Goal: Find specific page/section: Find specific page/section

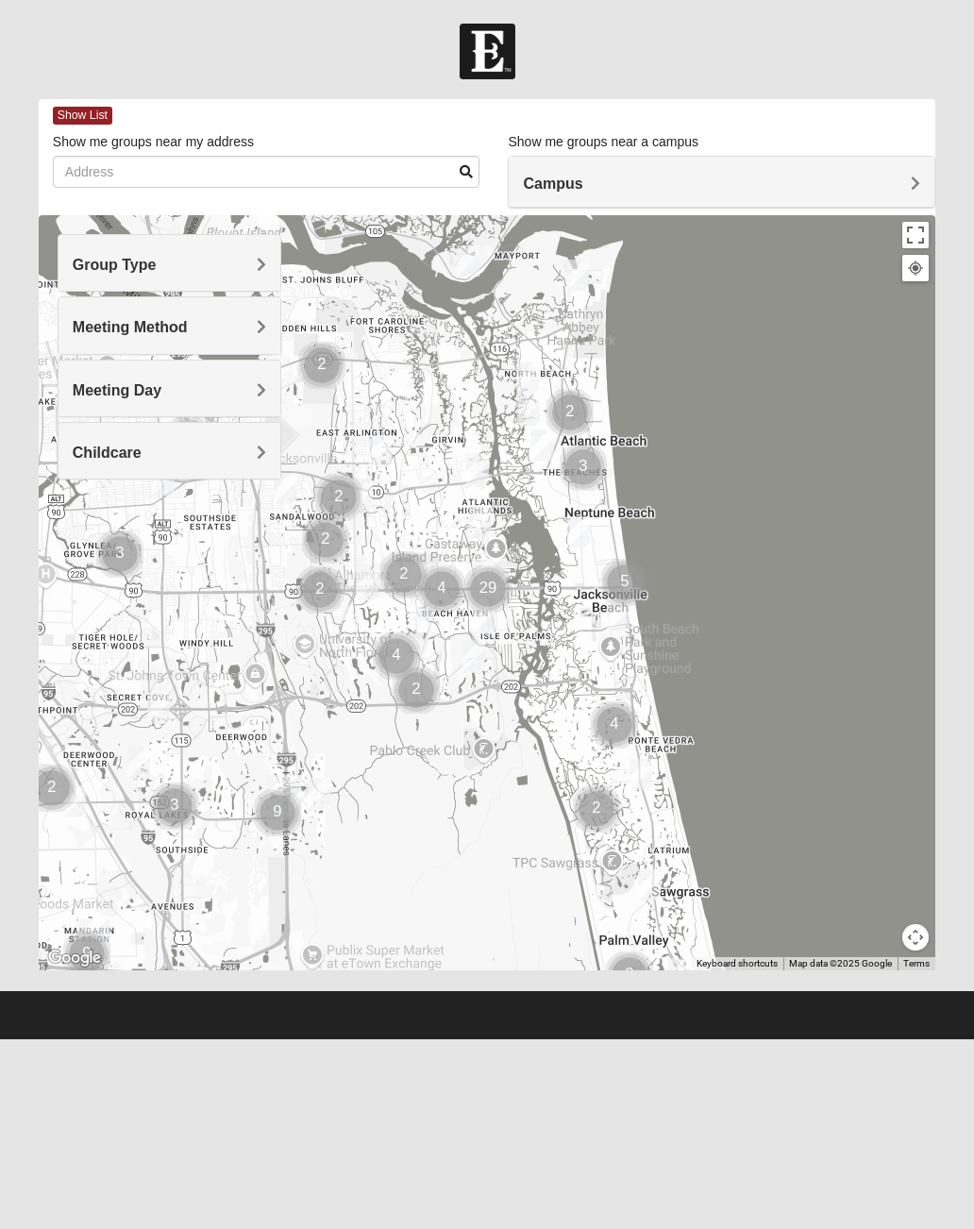
click at [686, 178] on h4 "Campus" at bounding box center [721, 184] width 397 height 18
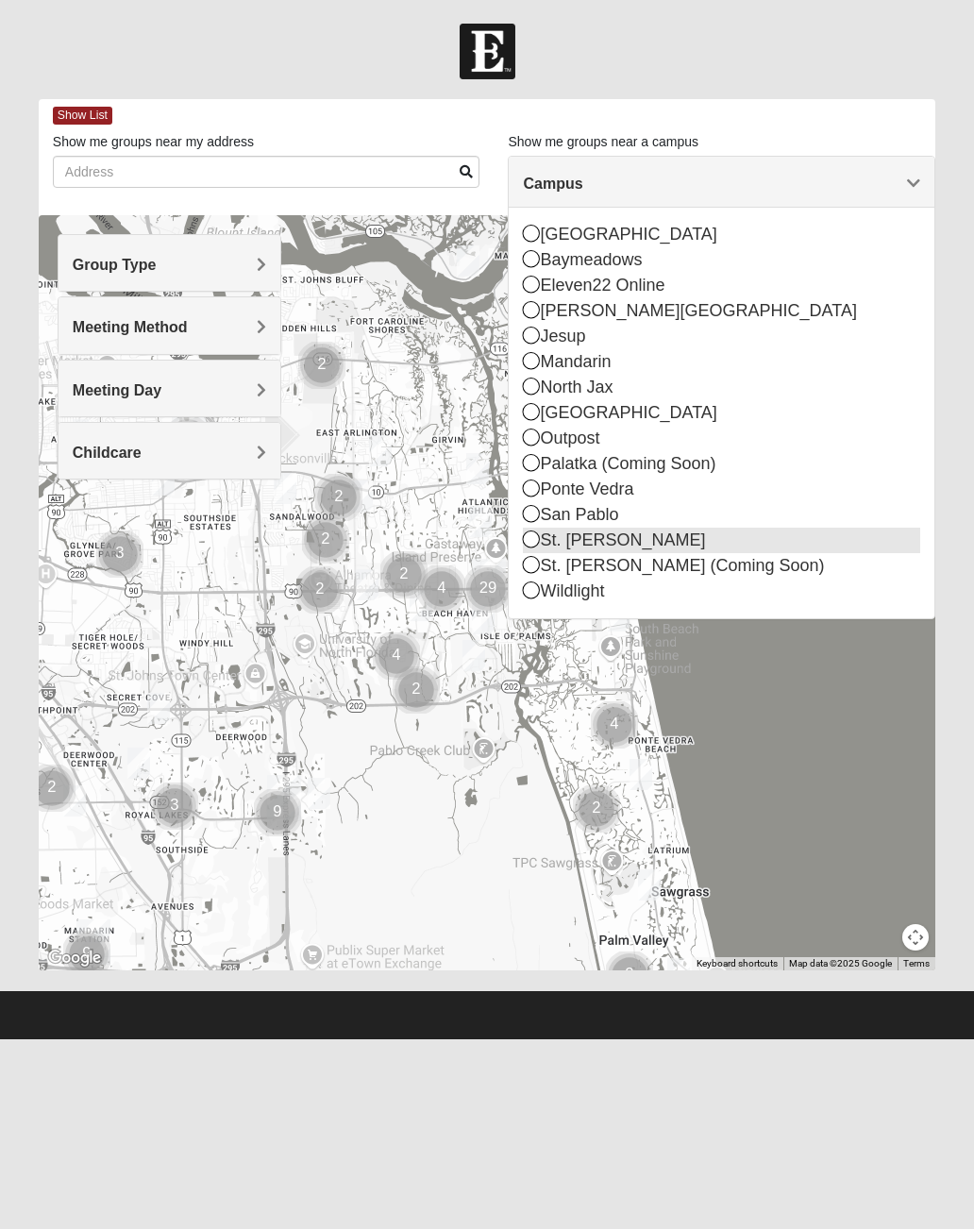
click at [543, 541] on div "St. [PERSON_NAME]" at bounding box center [721, 540] width 397 height 25
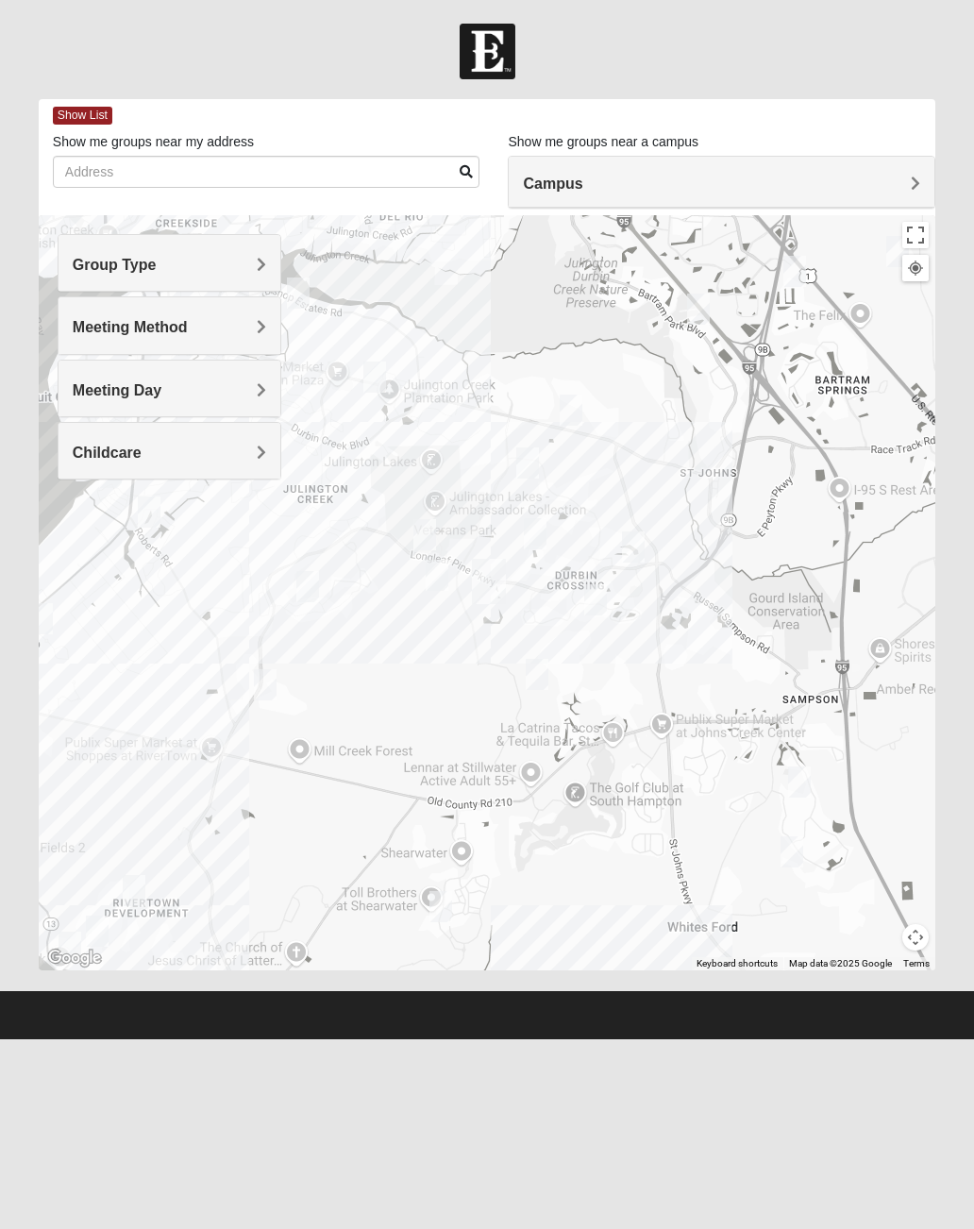
click at [255, 270] on h4 "Group Type" at bounding box center [170, 265] width 194 height 18
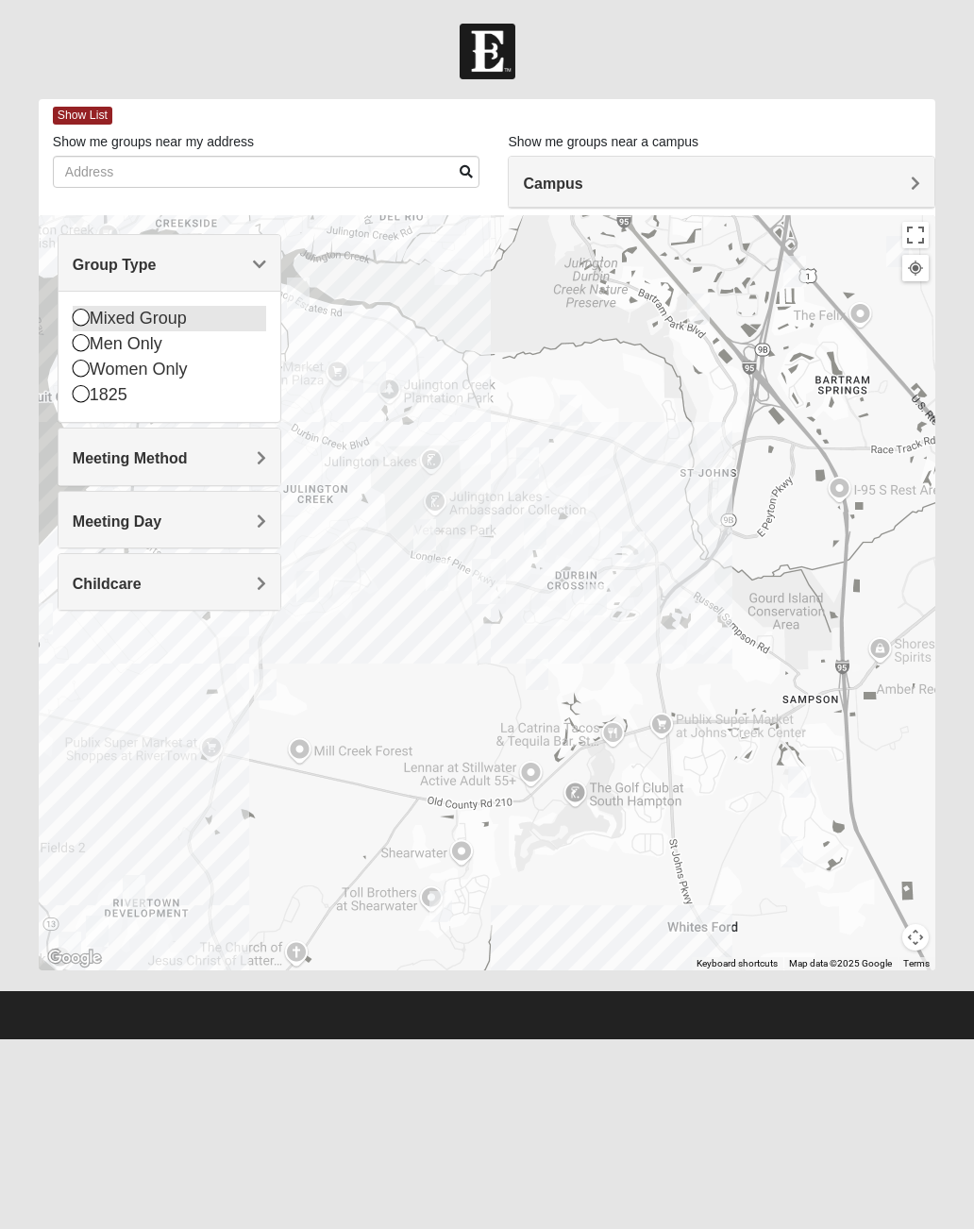
click at [78, 318] on icon at bounding box center [81, 317] width 17 height 17
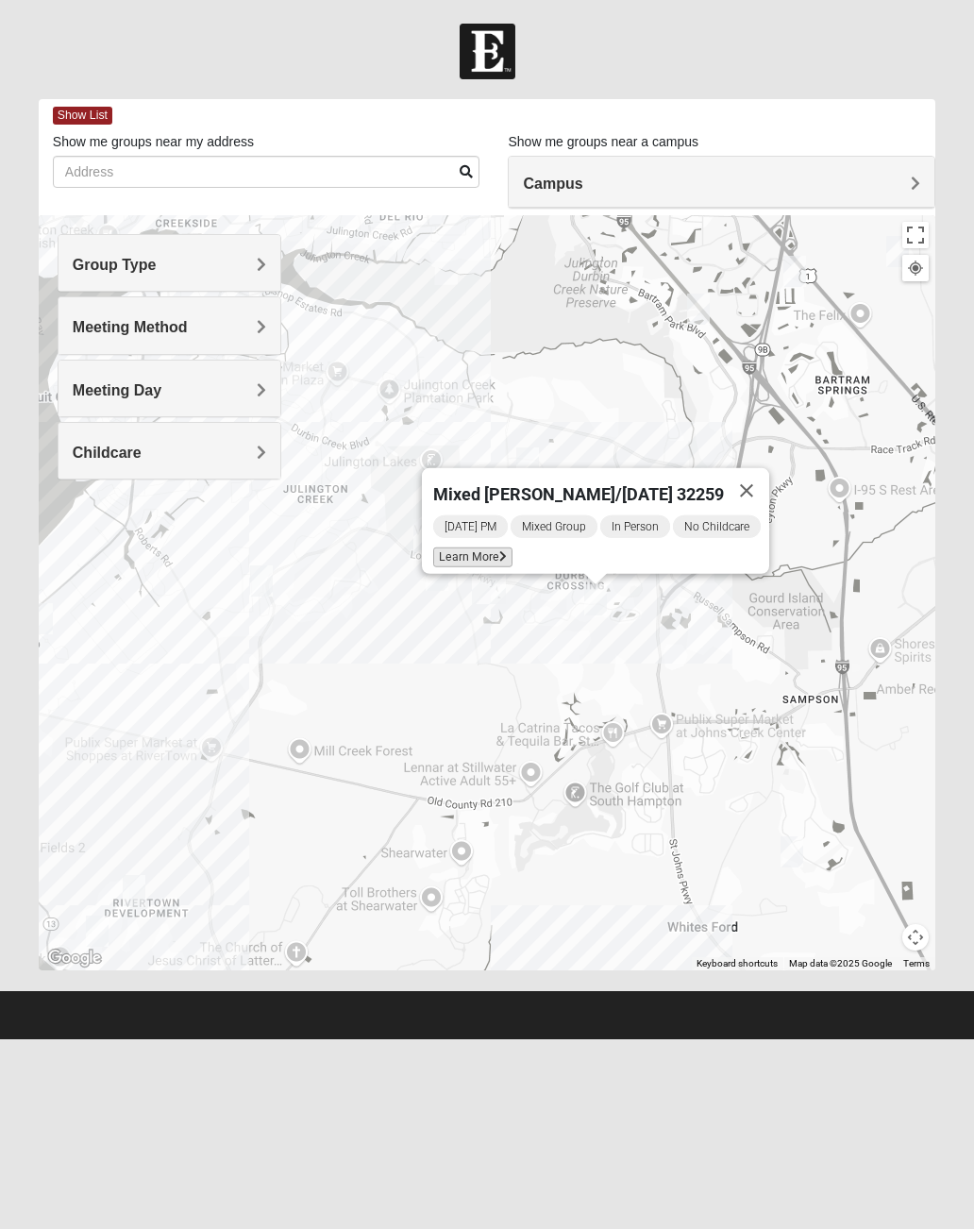
click at [493, 548] on span "Learn More" at bounding box center [472, 557] width 79 height 20
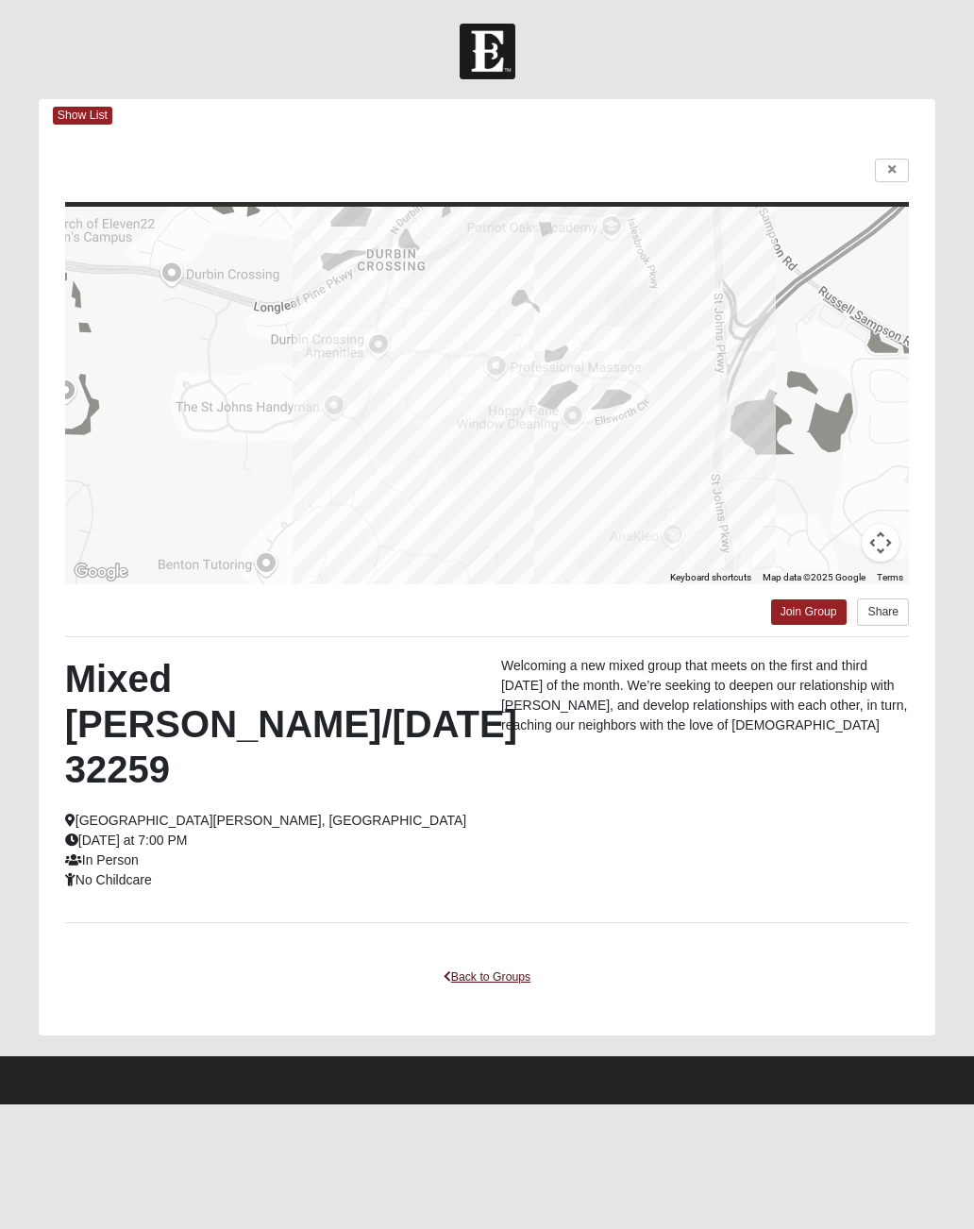
click at [494, 980] on link "Back to Groups" at bounding box center [486, 977] width 111 height 29
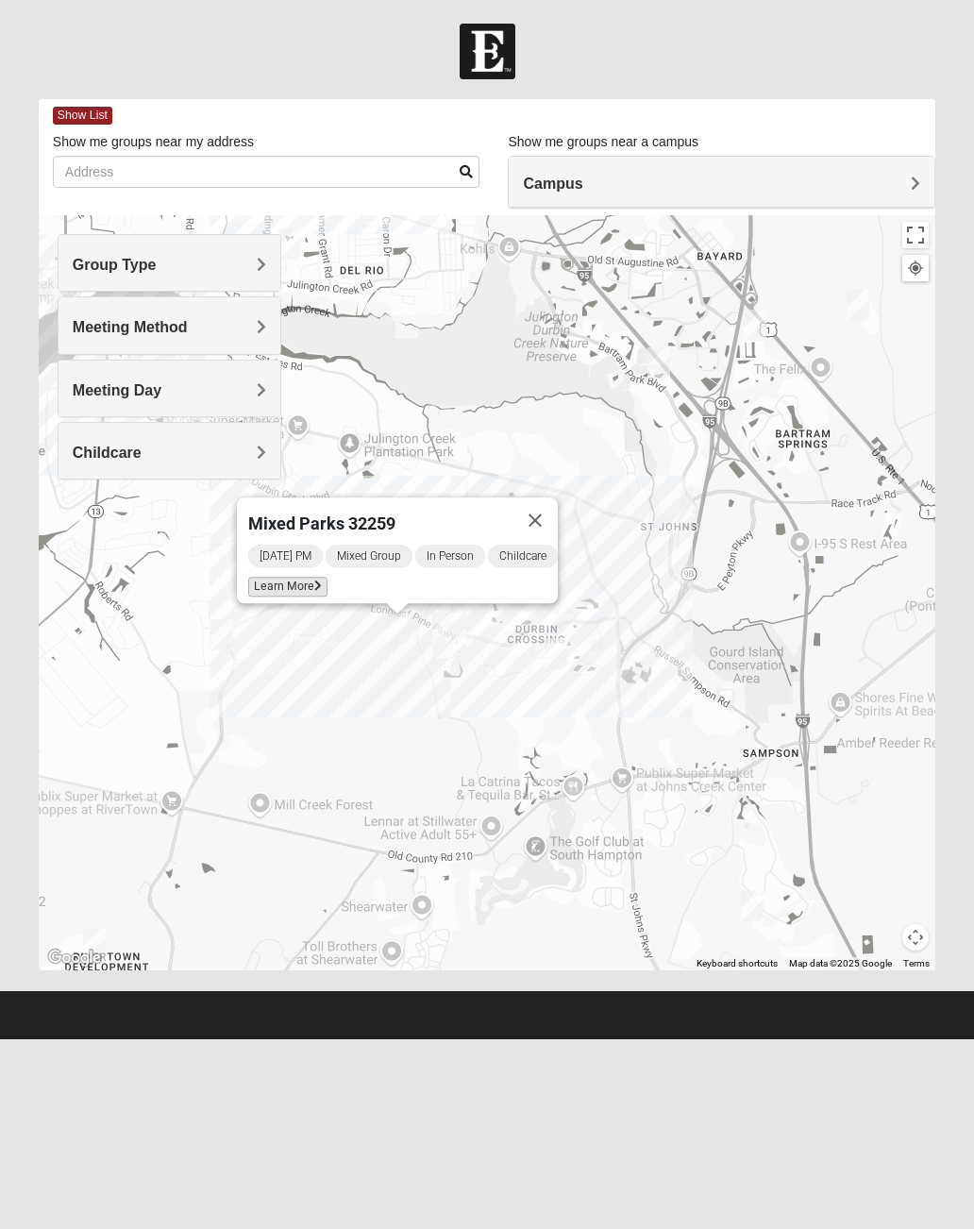
click at [304, 580] on span "Learn More" at bounding box center [287, 587] width 79 height 20
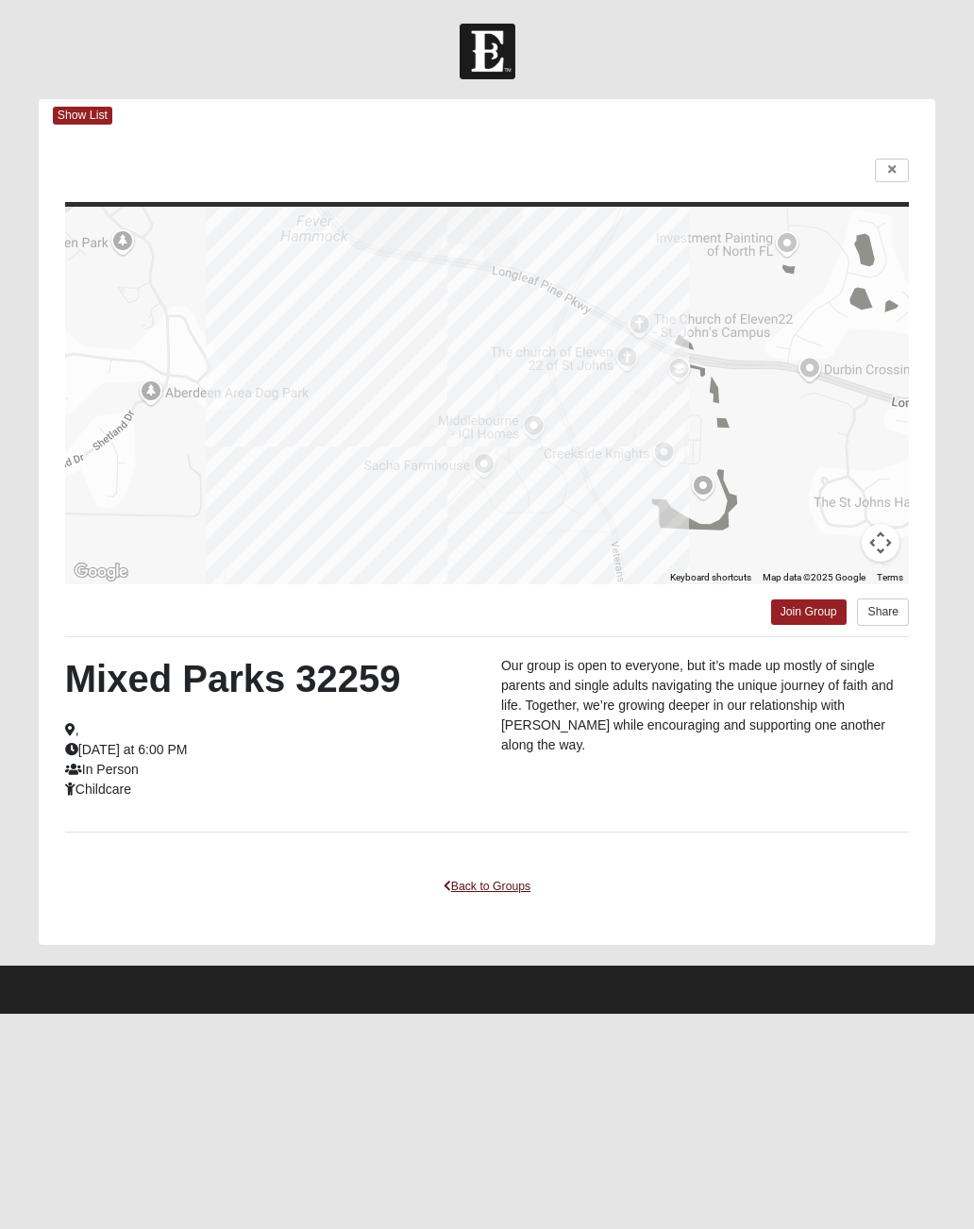
click at [508, 873] on link "Back to Groups" at bounding box center [486, 886] width 111 height 29
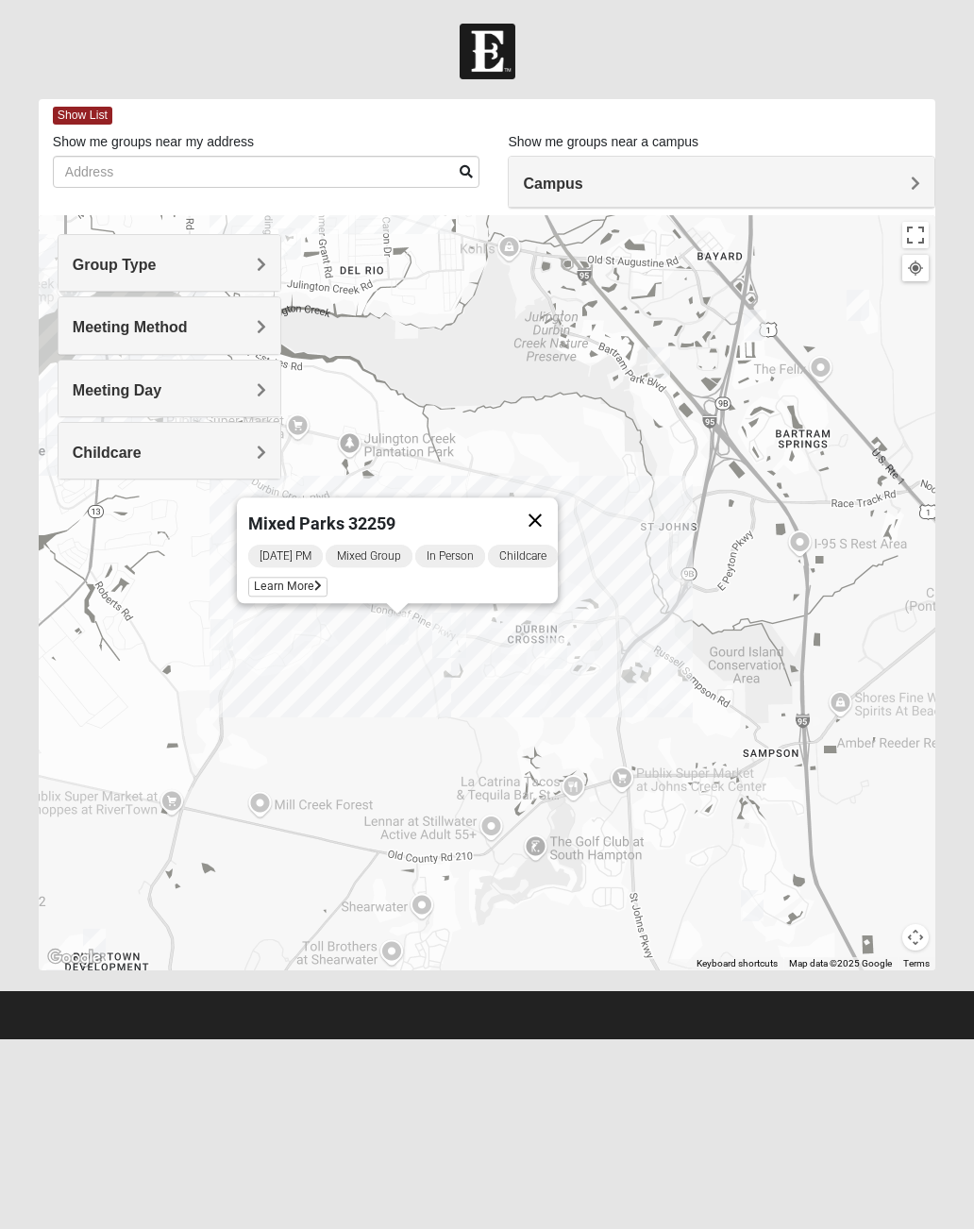
click at [546, 525] on button "Close" at bounding box center [535, 519] width 45 height 45
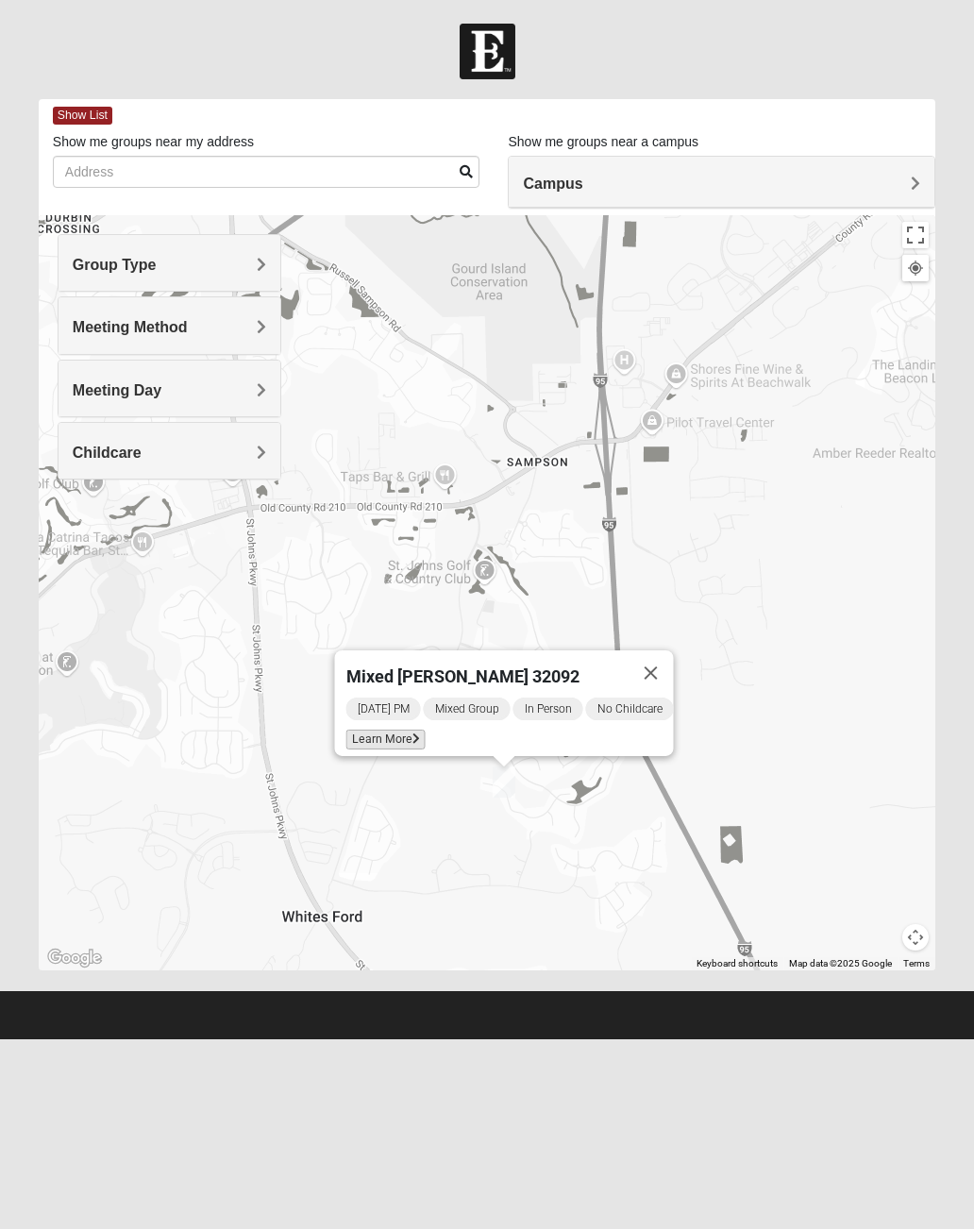
click at [404, 732] on span "Learn More" at bounding box center [384, 740] width 79 height 20
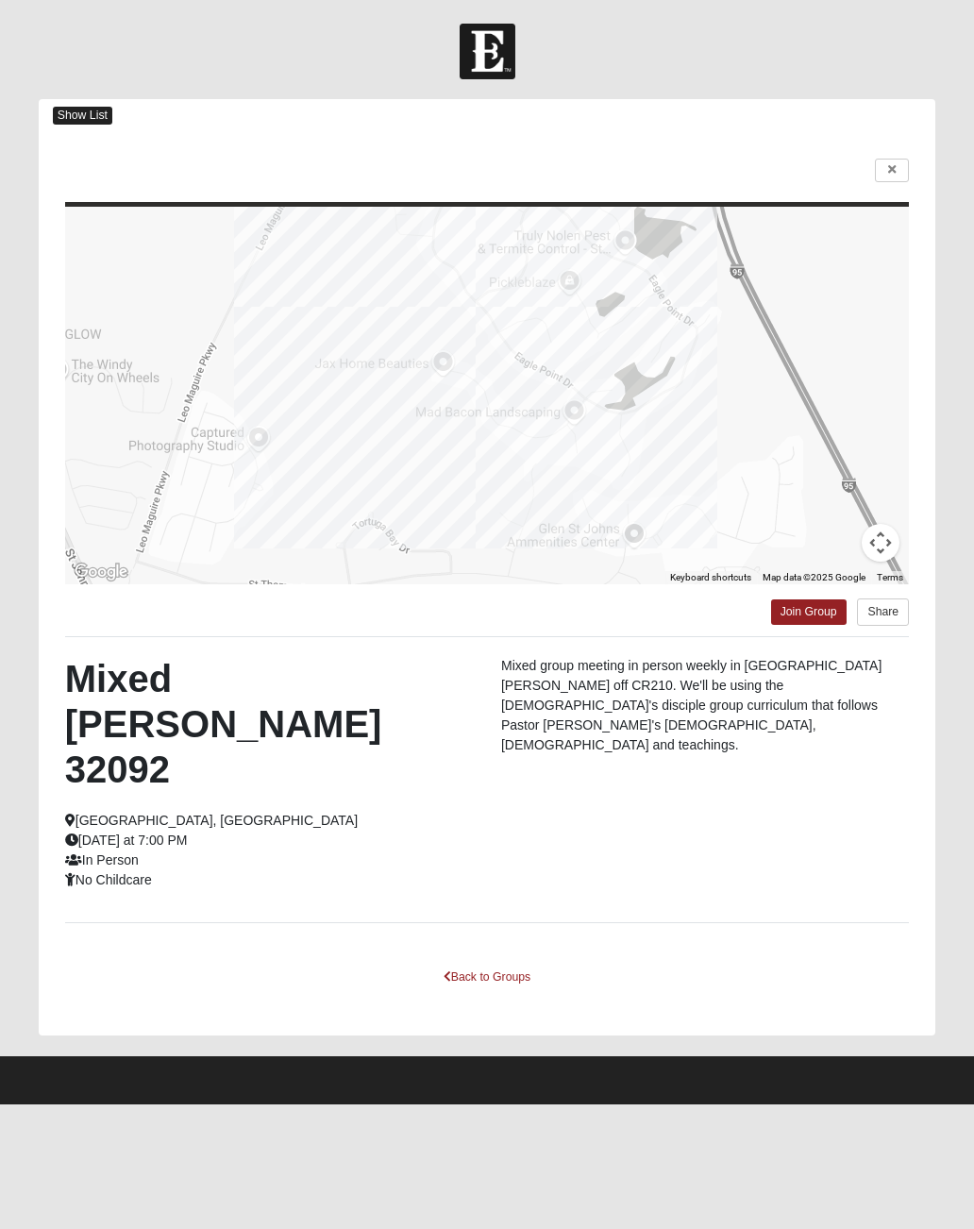
click at [63, 110] on span "Show List" at bounding box center [82, 116] width 59 height 18
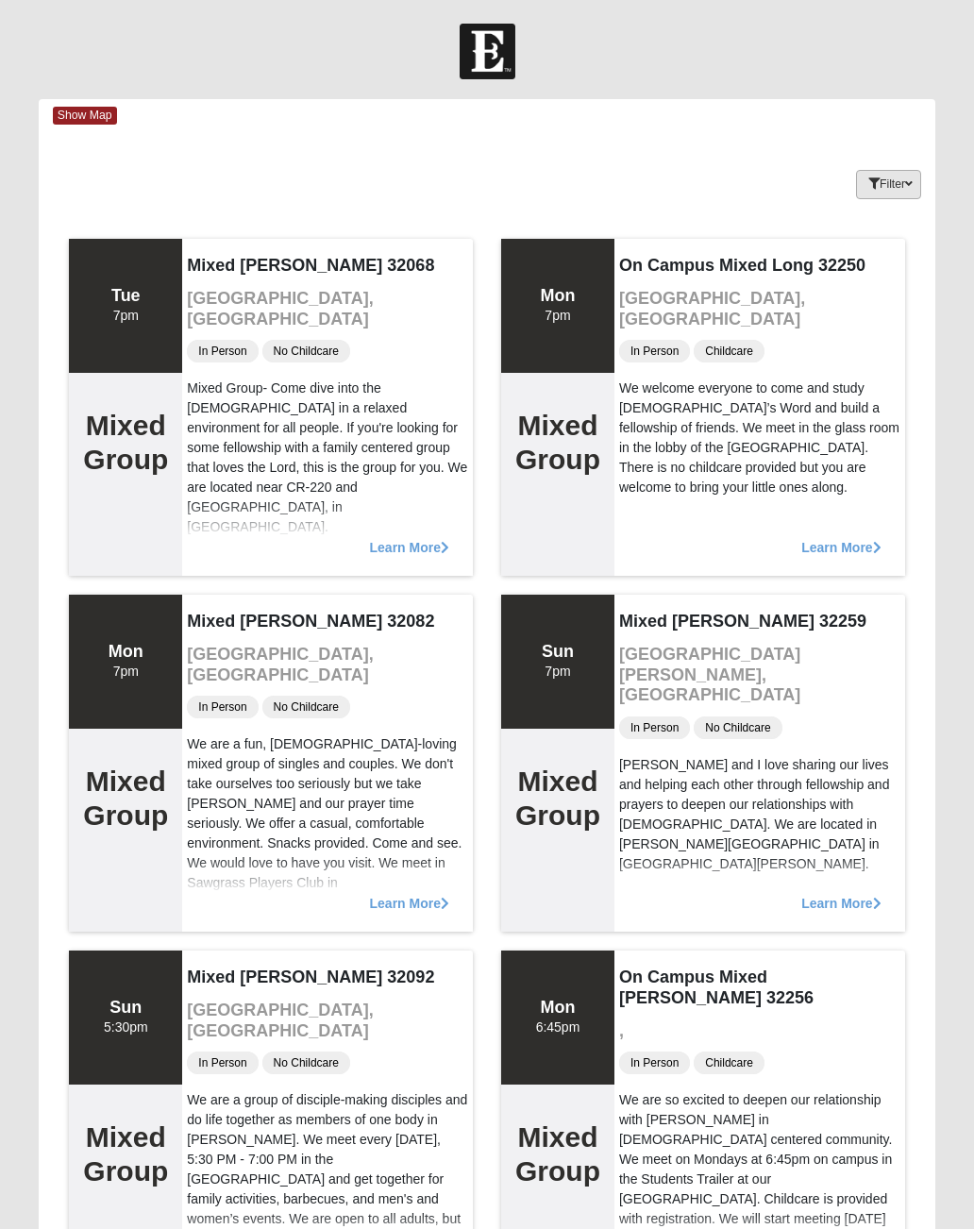
click at [918, 176] on button "Filter" at bounding box center [888, 184] width 65 height 29
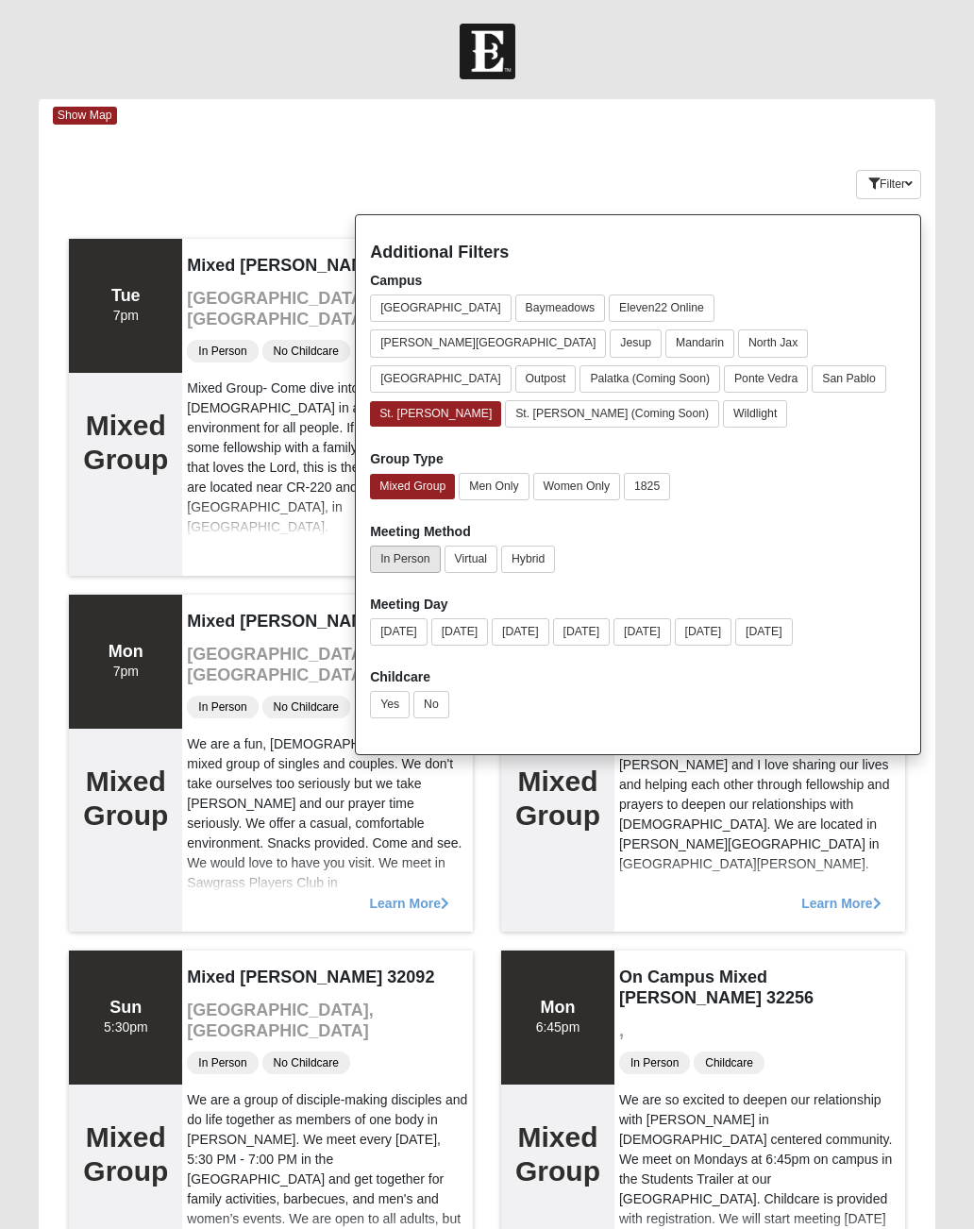
click at [409, 546] on button "In Person" at bounding box center [405, 559] width 70 height 27
click at [446, 691] on button "No" at bounding box center [431, 704] width 36 height 27
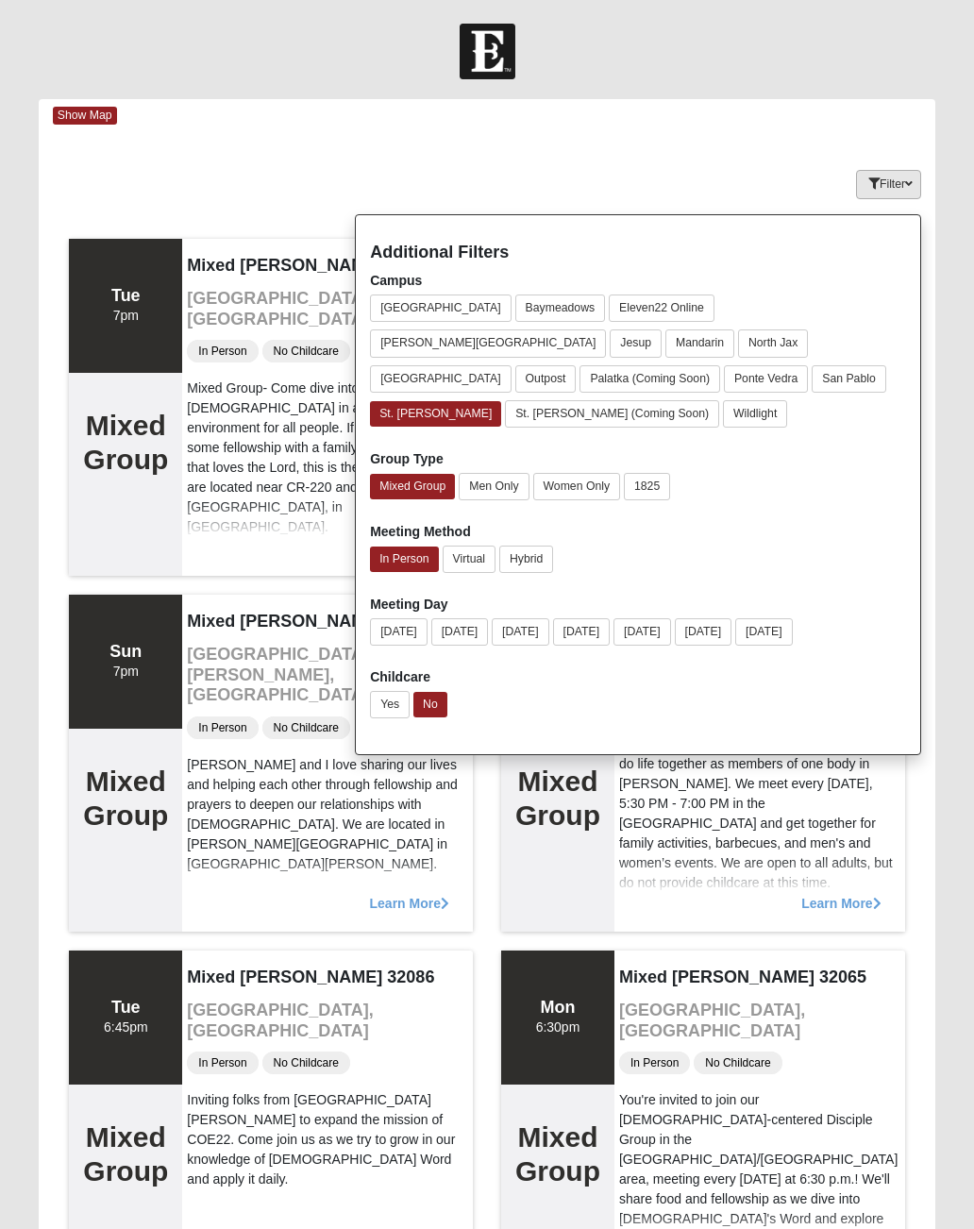
click at [903, 192] on button "Filter" at bounding box center [888, 184] width 65 height 29
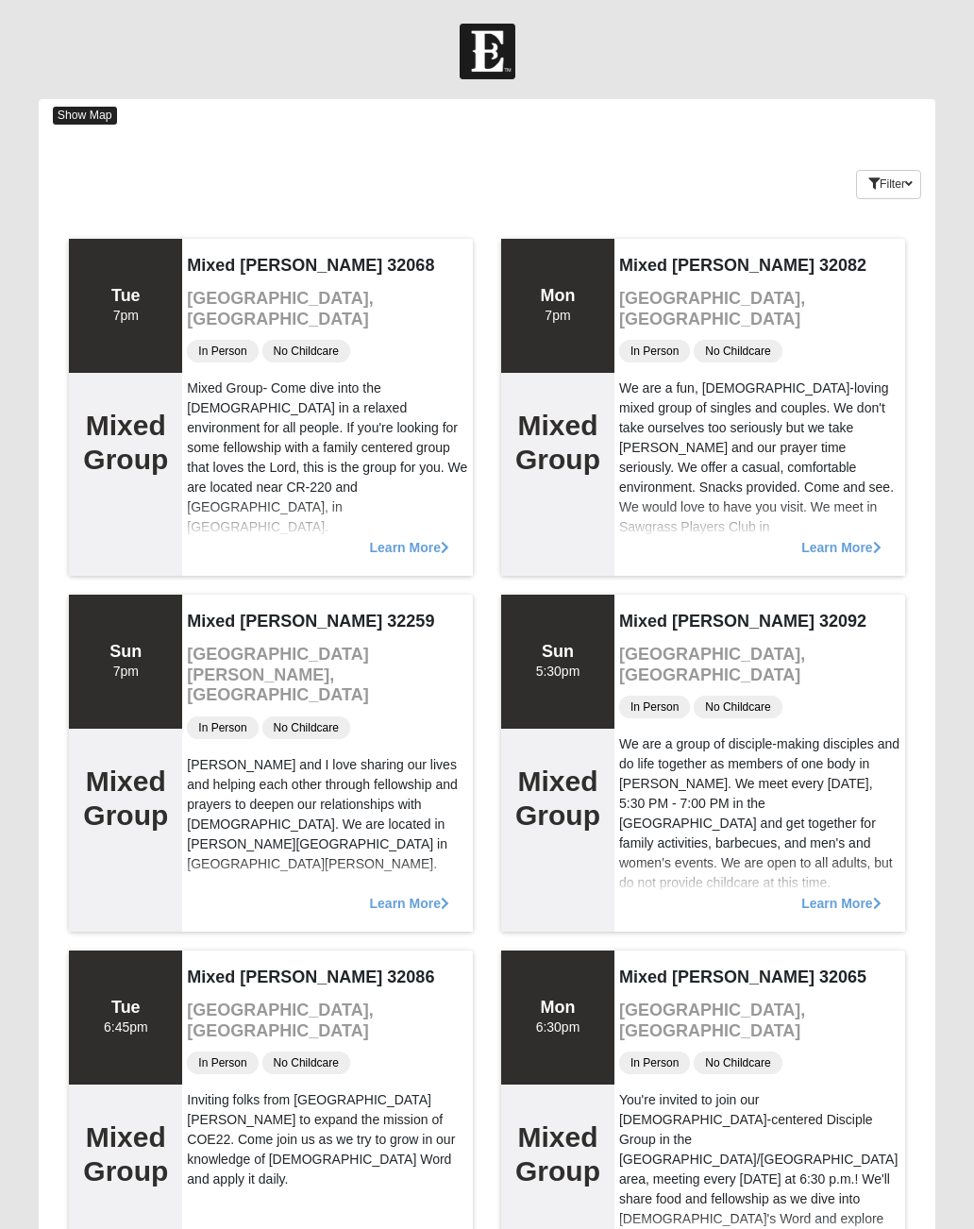
click at [74, 110] on span "Show Map" at bounding box center [85, 116] width 64 height 18
